Goal: Task Accomplishment & Management: Manage account settings

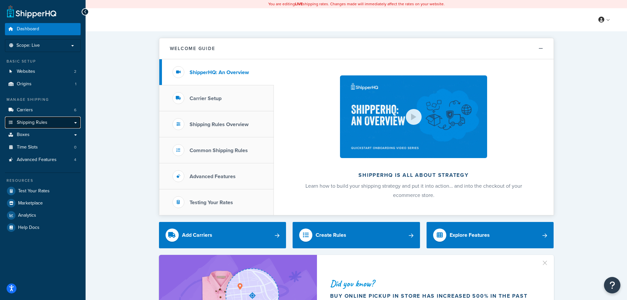
click at [45, 122] on span "Shipping Rules" at bounding box center [32, 123] width 31 height 6
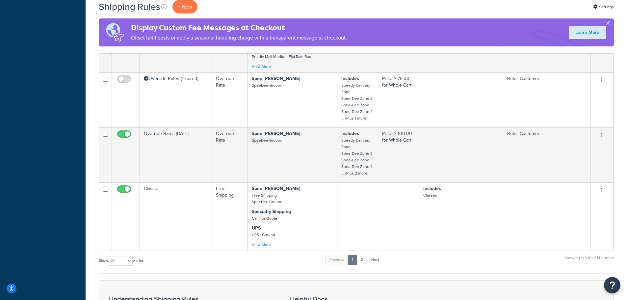
scroll to position [428, 0]
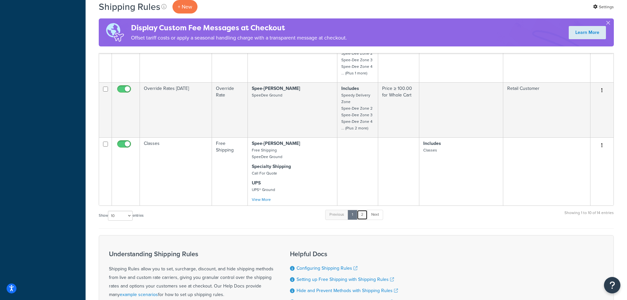
click at [361, 216] on link "2" at bounding box center [362, 215] width 11 height 10
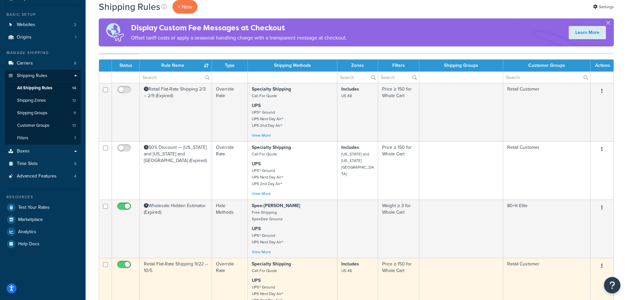
scroll to position [132, 0]
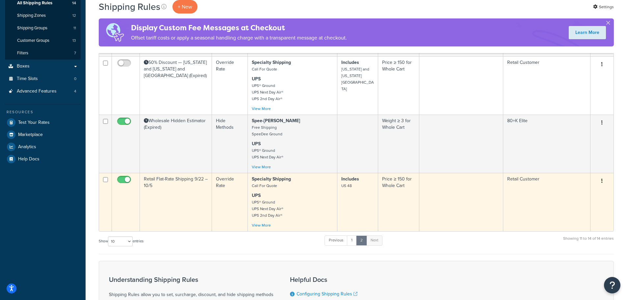
click at [127, 179] on input "checkbox" at bounding box center [125, 181] width 18 height 8
checkbox input "false"
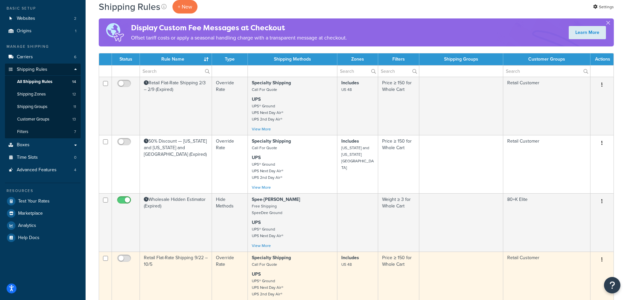
scroll to position [0, 0]
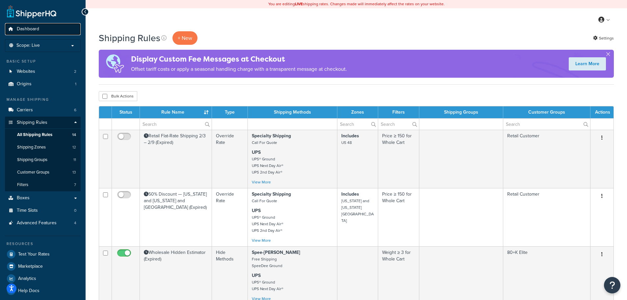
click at [37, 24] on link "Dashboard" at bounding box center [43, 29] width 76 height 12
